Goal: Find specific page/section: Find specific page/section

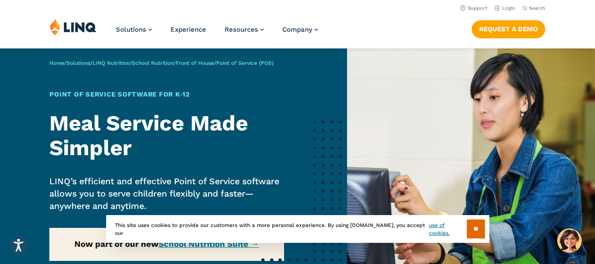
click at [81, 23] on img at bounding box center [73, 27] width 47 height 17
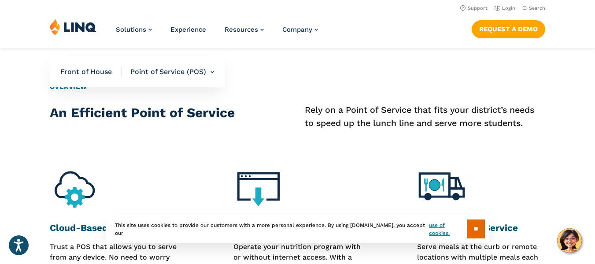
scroll to position [308, 0]
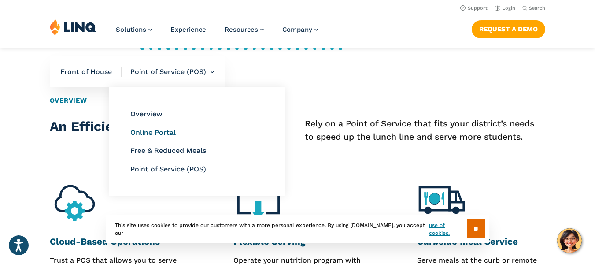
click at [159, 131] on link "Online Portal" at bounding box center [152, 132] width 45 height 8
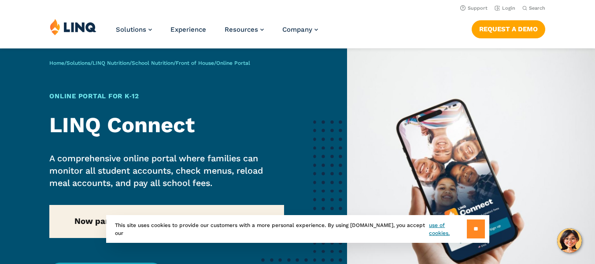
click at [472, 230] on input "**" at bounding box center [476, 228] width 18 height 19
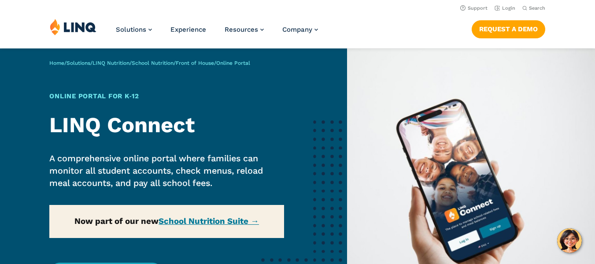
click at [226, 224] on div "Home / Solutions / LINQ Nutrition / School Nutrition / Front of House / Online …" at bounding box center [173, 190] width 347 height 285
click at [258, 221] on div "Home / Solutions / LINQ Nutrition / School Nutrition / Front of House / Online …" at bounding box center [173, 190] width 347 height 285
click at [207, 219] on div "Home / Solutions / LINQ Nutrition / School Nutrition / Front of House / Online …" at bounding box center [173, 190] width 347 height 285
click at [165, 221] on div "Home / Solutions / LINQ Nutrition / School Nutrition / Front of House / Online …" at bounding box center [173, 190] width 347 height 285
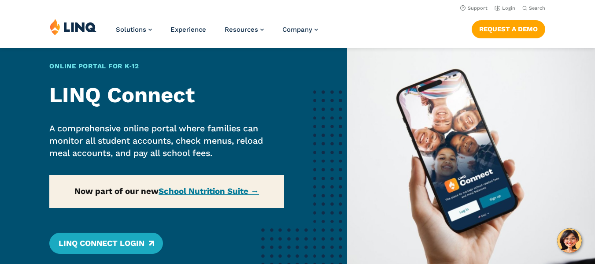
scroll to position [44, 0]
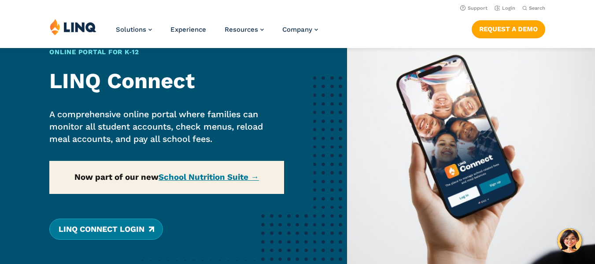
click at [108, 231] on link "LINQ Connect Login" at bounding box center [105, 229] width 113 height 21
